Goal: Task Accomplishment & Management: Use online tool/utility

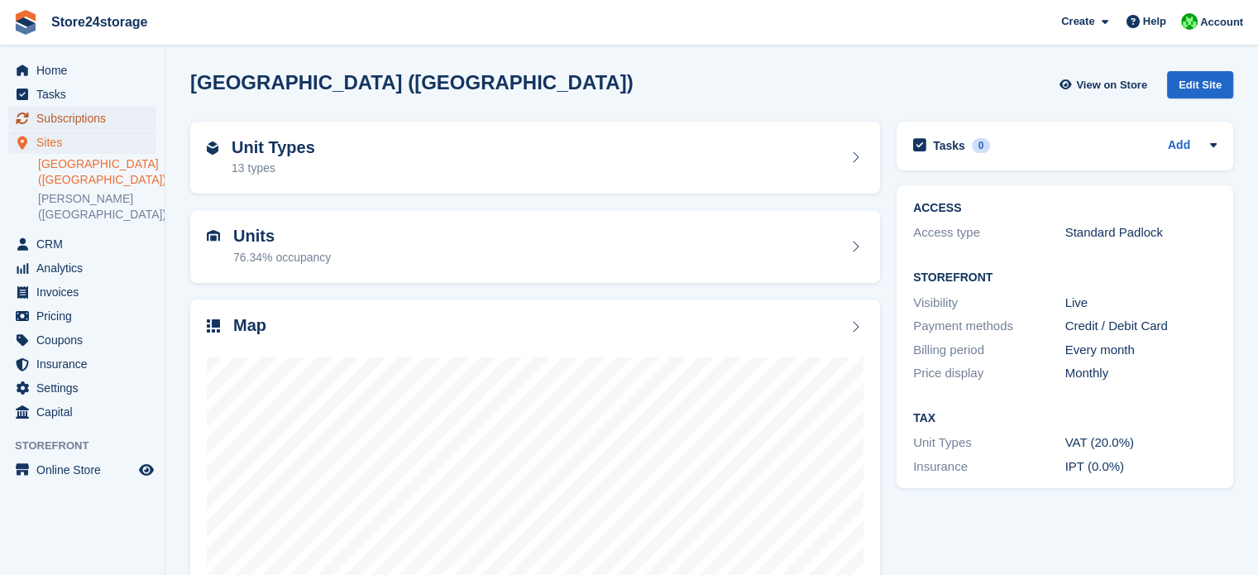
drag, startPoint x: 0, startPoint y: 0, endPoint x: 101, endPoint y: 115, distance: 152.9
click at [101, 115] on span "Subscriptions" at bounding box center [85, 118] width 99 height 23
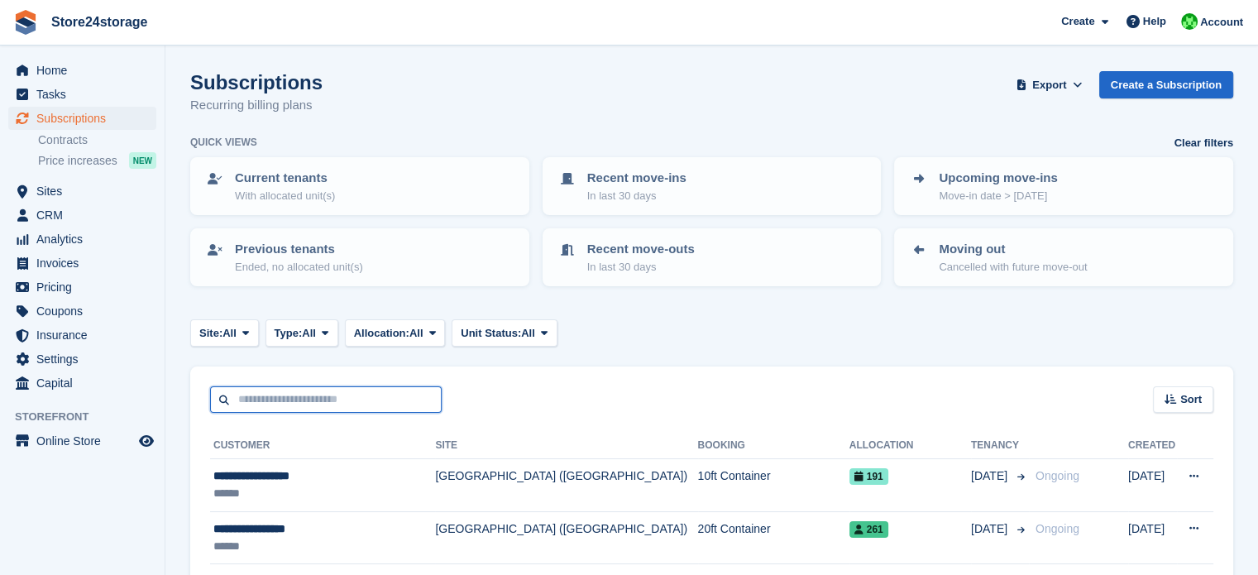
click at [302, 395] on input "text" at bounding box center [325, 399] width 231 height 27
type input "*******"
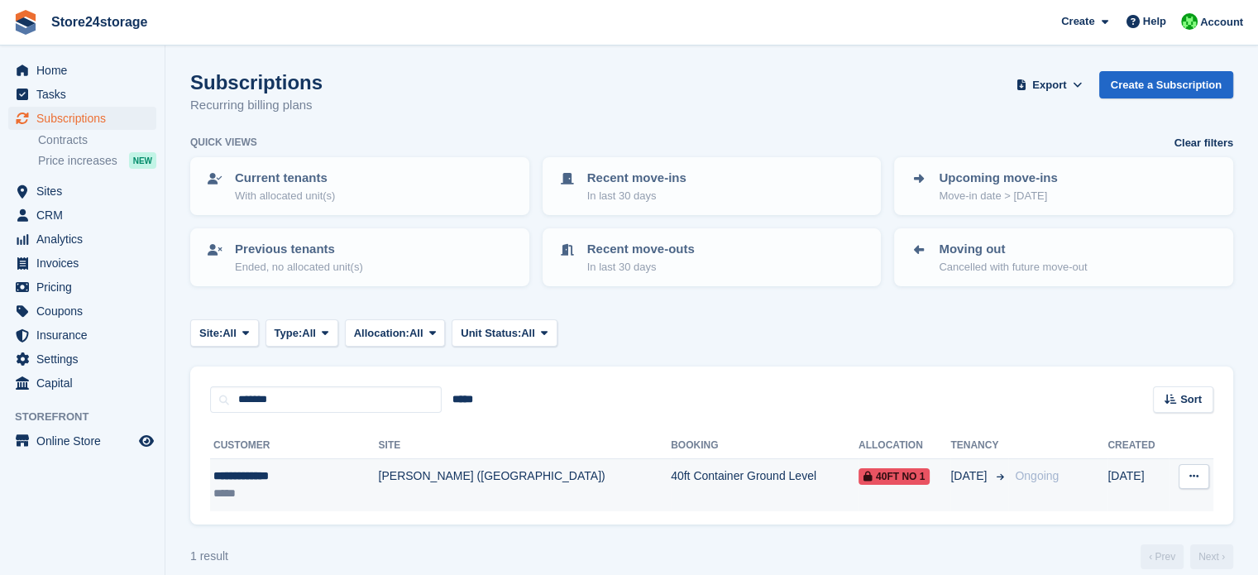
click at [545, 478] on td "[PERSON_NAME] ([GEOGRAPHIC_DATA])" at bounding box center [525, 485] width 293 height 52
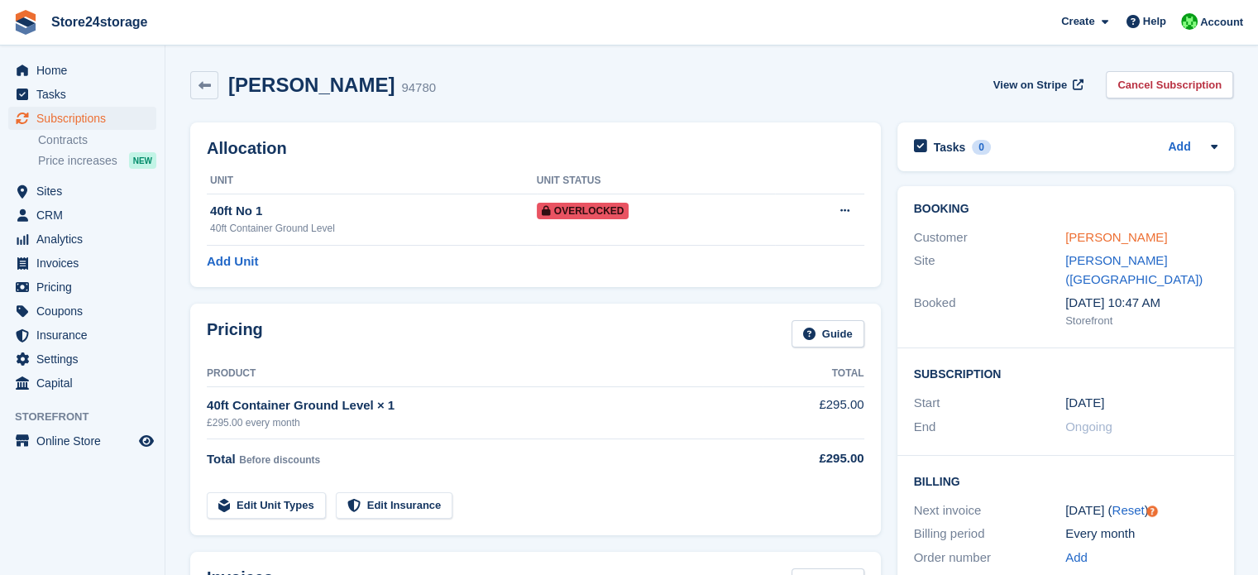
click at [1115, 241] on link "[PERSON_NAME]" at bounding box center [1116, 237] width 102 height 14
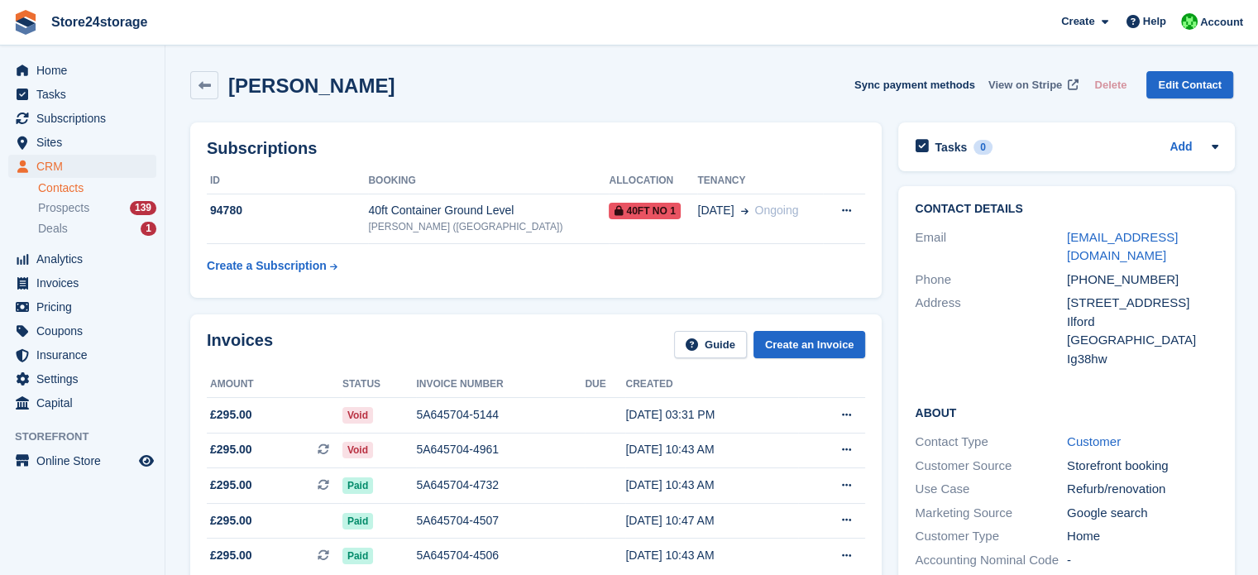
click at [1022, 86] on span "View on Stripe" at bounding box center [1025, 85] width 74 height 17
click at [198, 82] on icon at bounding box center [204, 85] width 12 height 12
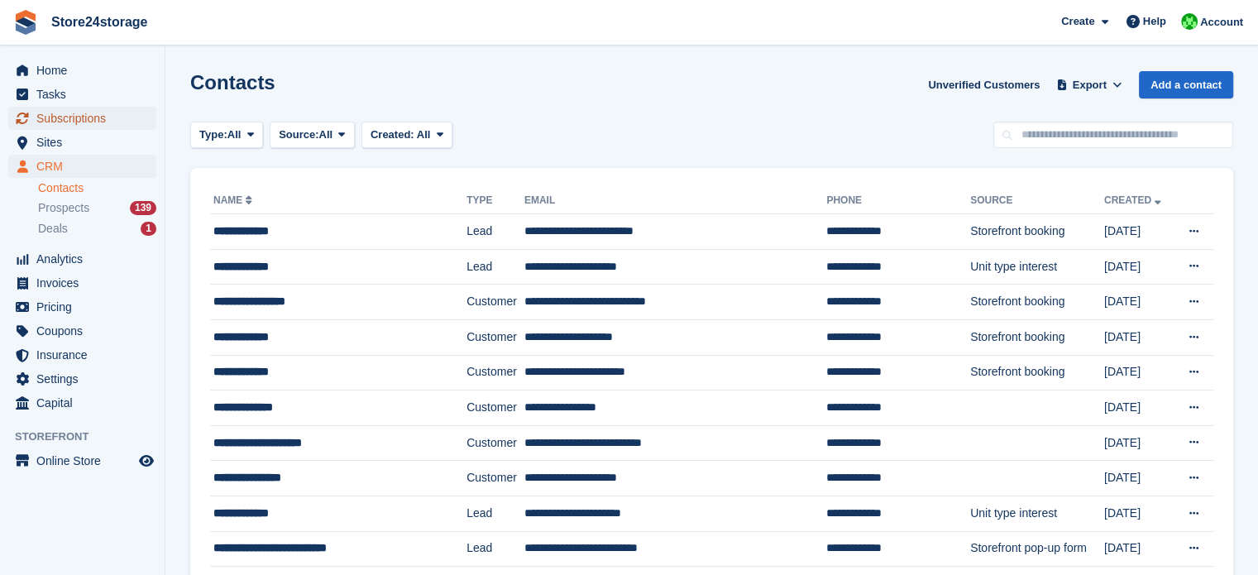
click at [112, 120] on span "Subscriptions" at bounding box center [85, 118] width 99 height 23
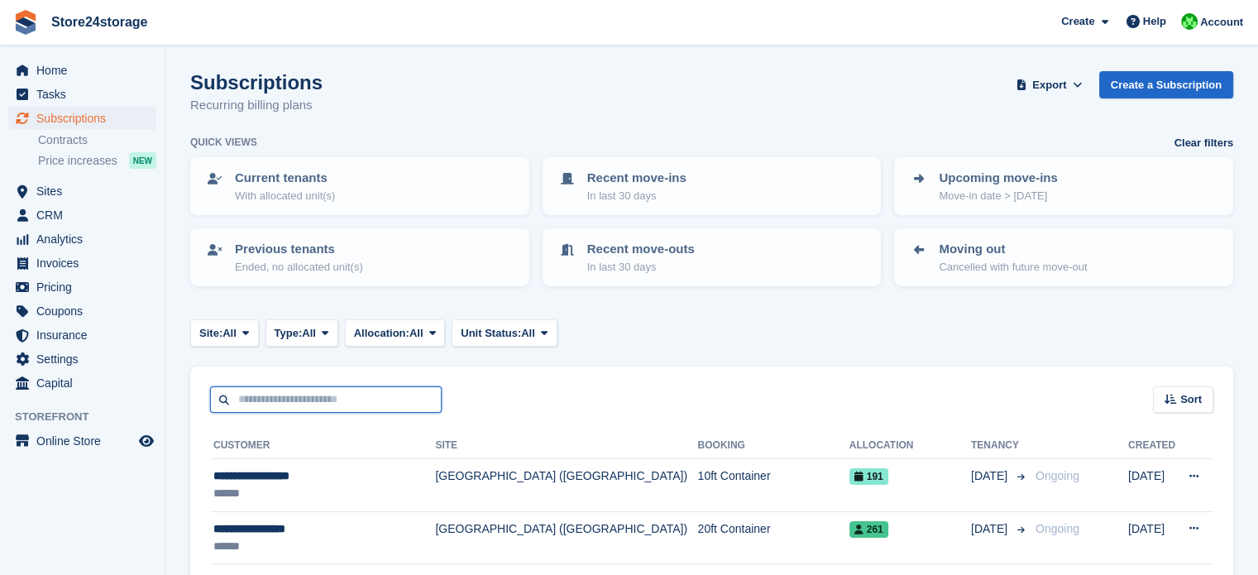
click at [332, 398] on input "text" at bounding box center [325, 399] width 231 height 27
type input "*******"
